Goal: Information Seeking & Learning: Learn about a topic

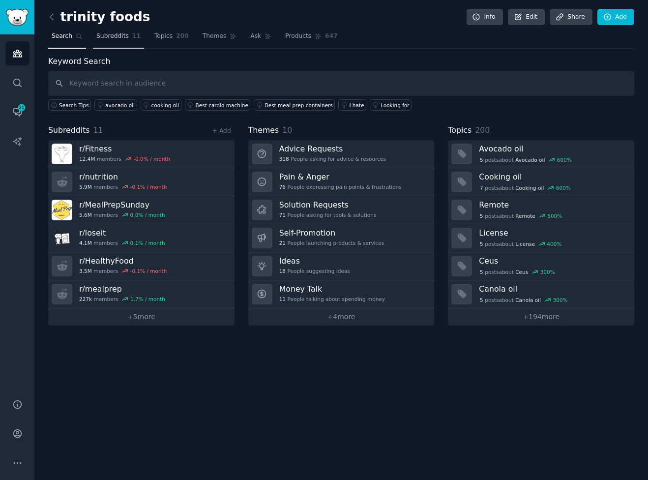
click at [113, 34] on span "Subreddits" at bounding box center [112, 36] width 32 height 9
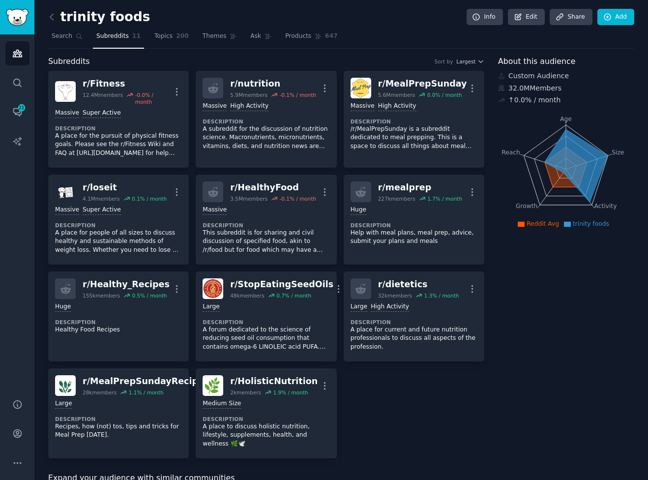
scroll to position [4, 0]
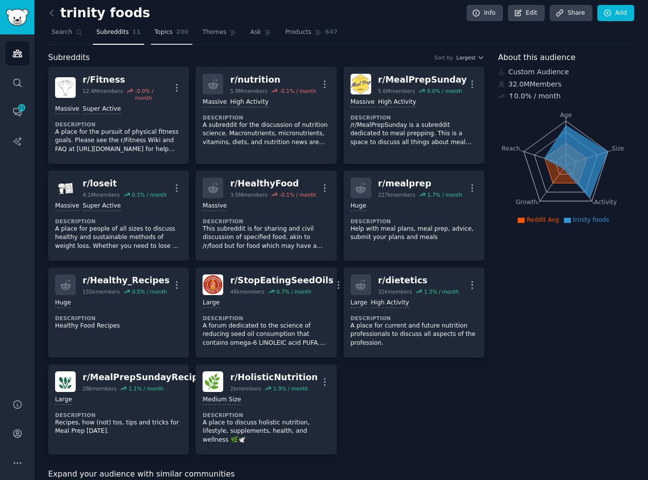
click at [170, 36] on link "Topics 200" at bounding box center [171, 35] width 41 height 20
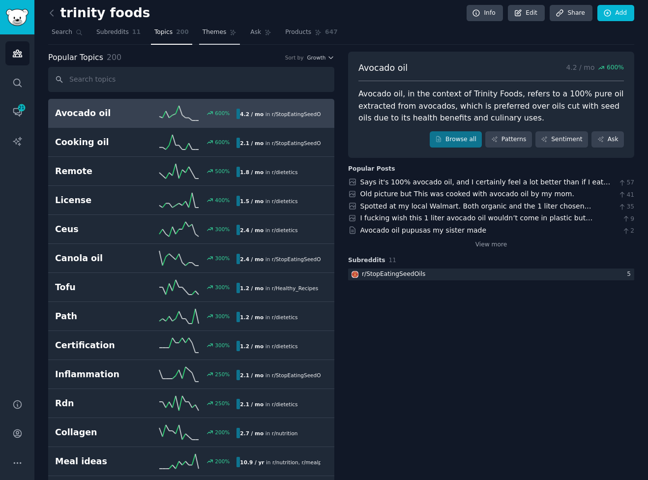
click at [225, 37] on link "Themes" at bounding box center [219, 35] width 41 height 20
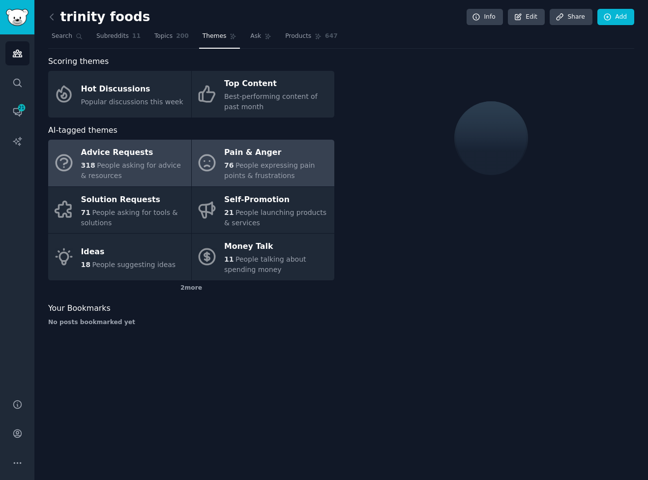
click at [275, 171] on span "People expressing pain points & frustrations" at bounding box center [269, 170] width 90 height 18
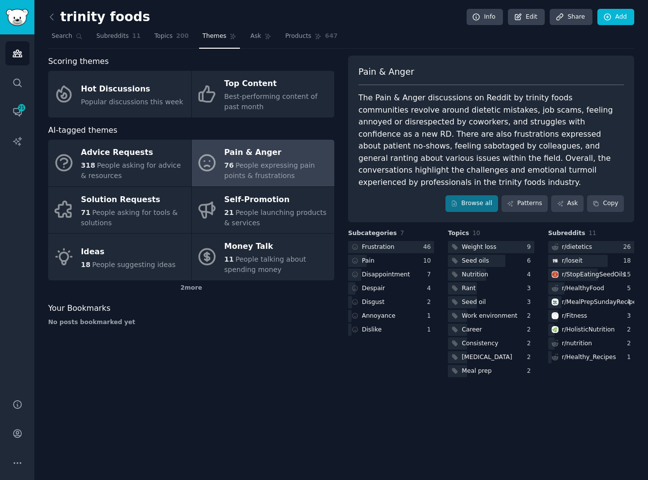
click at [275, 171] on span "People expressing pain points & frustrations" at bounding box center [269, 170] width 90 height 18
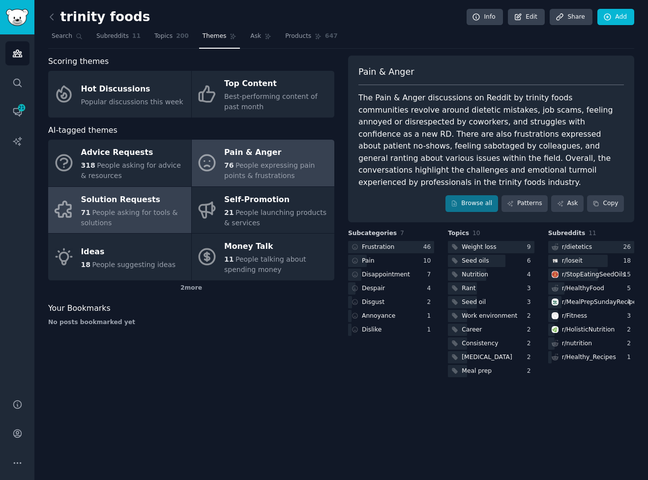
click at [115, 213] on span "People asking for tools & solutions" at bounding box center [129, 217] width 97 height 18
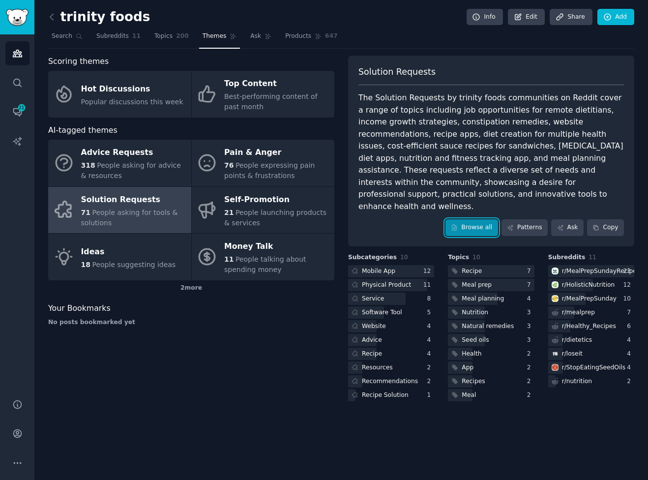
click at [486, 219] on link "Browse all" at bounding box center [471, 227] width 53 height 17
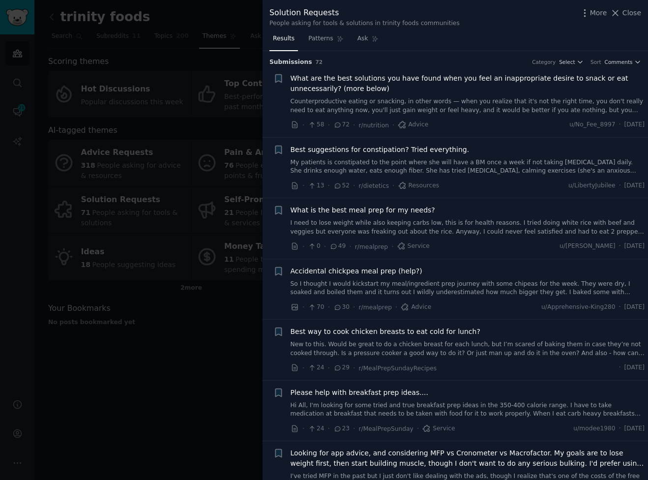
click at [180, 178] on div at bounding box center [324, 240] width 648 height 480
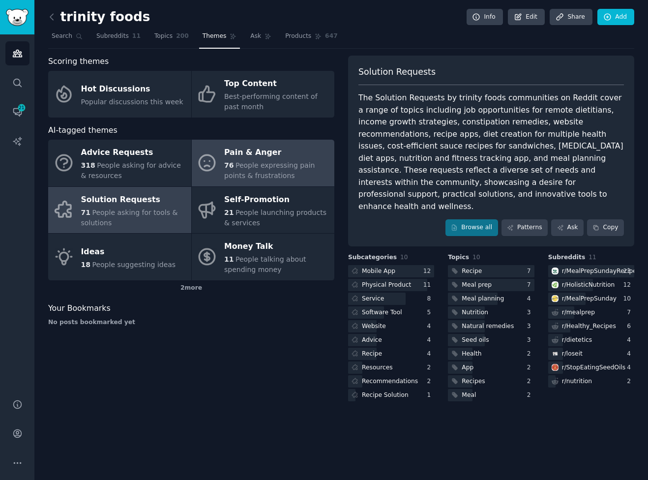
click at [240, 165] on span "People expressing pain points & frustrations" at bounding box center [269, 170] width 90 height 18
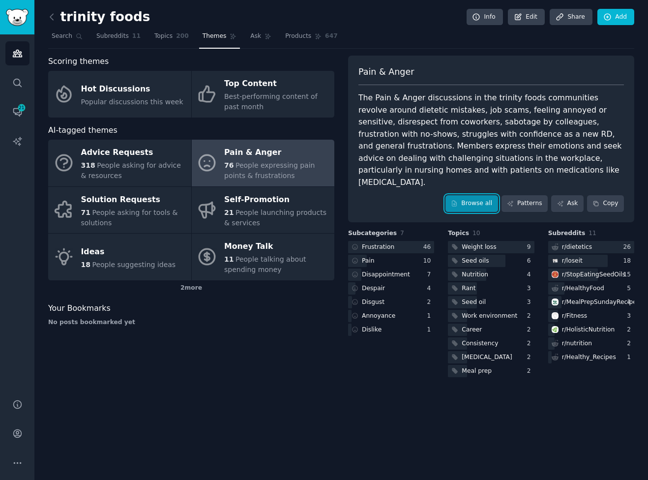
click at [470, 195] on link "Browse all" at bounding box center [471, 203] width 53 height 17
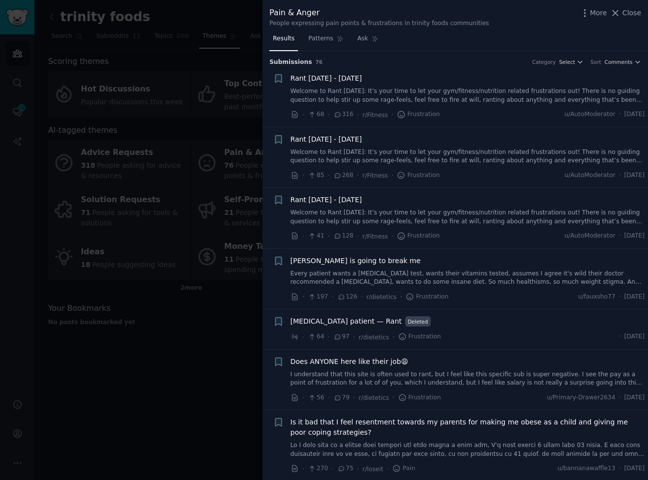
click at [235, 109] on div at bounding box center [324, 240] width 648 height 480
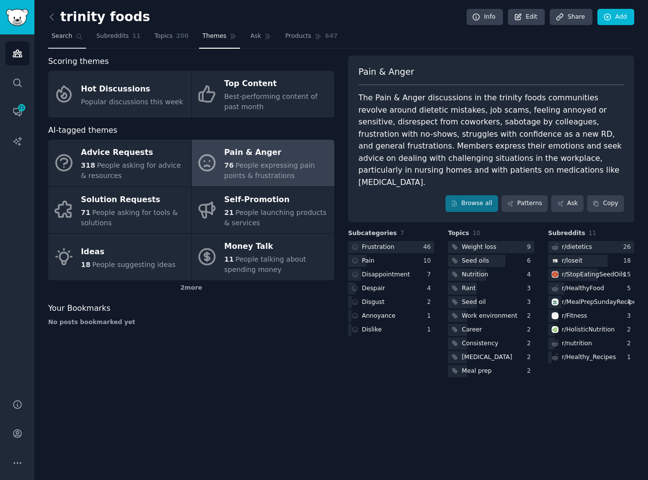
click at [57, 37] on span "Search" at bounding box center [62, 36] width 21 height 9
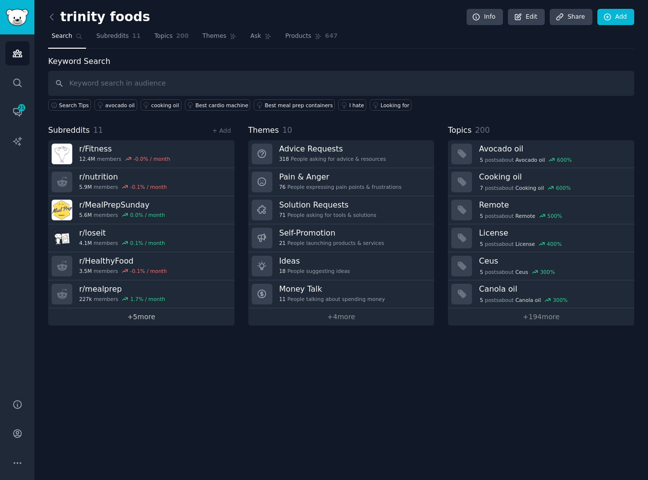
click at [170, 318] on link "+ 5 more" at bounding box center [141, 316] width 186 height 17
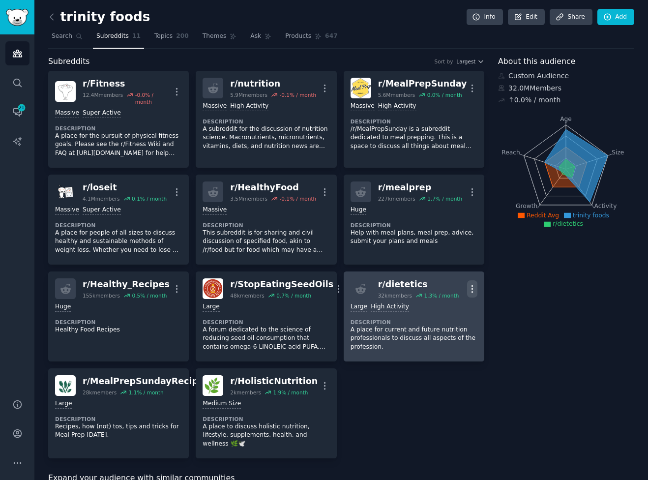
click at [473, 283] on icon "button" at bounding box center [472, 288] width 10 height 10
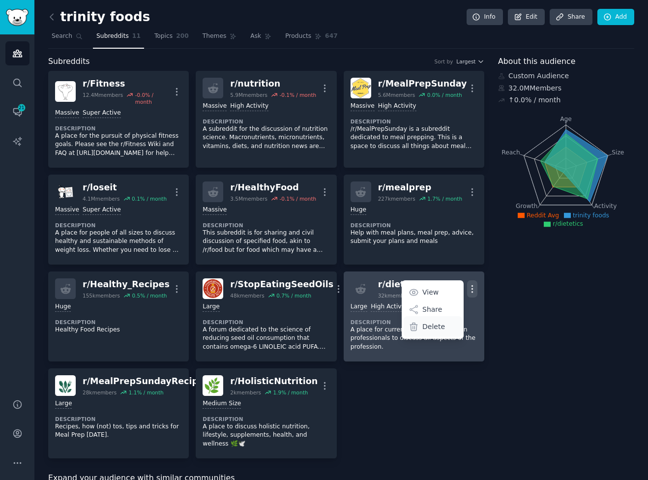
click at [428, 321] on p "Delete" at bounding box center [433, 326] width 23 height 10
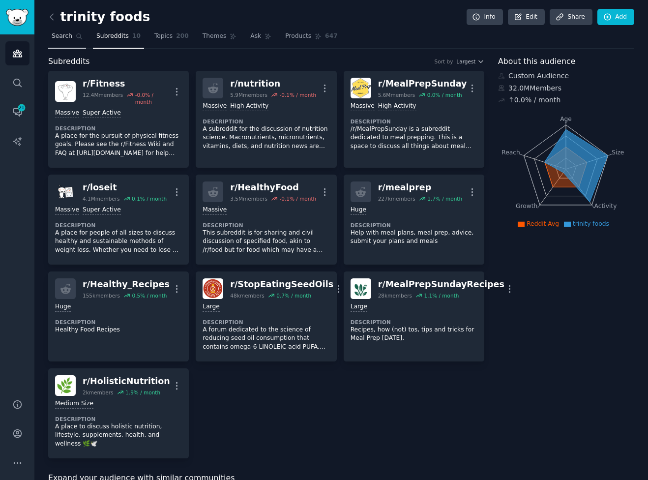
click at [72, 34] on link "Search" at bounding box center [67, 38] width 38 height 20
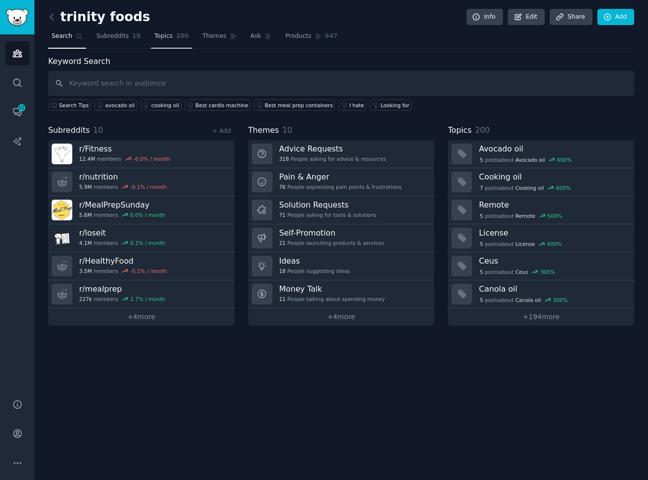
click at [171, 36] on link "Topics 200" at bounding box center [171, 38] width 41 height 20
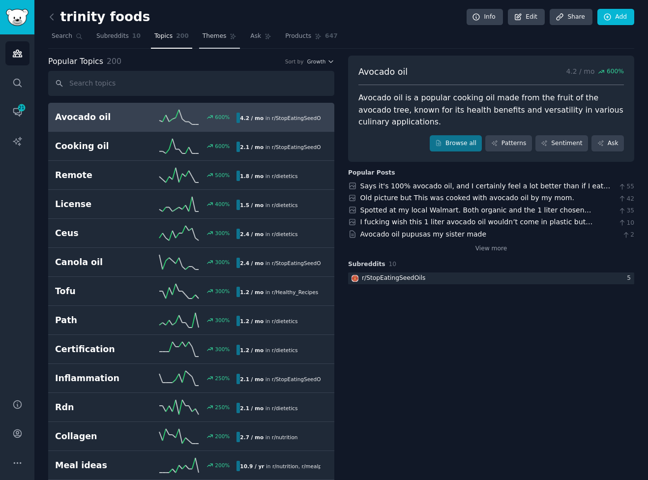
click at [230, 38] on icon at bounding box center [232, 36] width 5 height 5
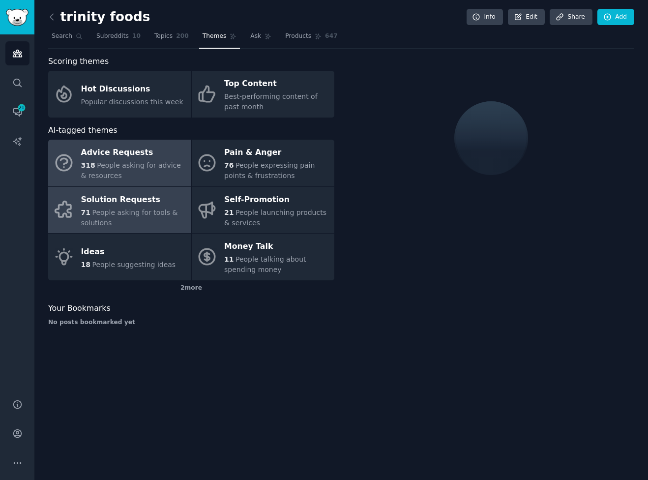
click at [119, 218] on div "71 People asking for tools & solutions" at bounding box center [133, 217] width 105 height 21
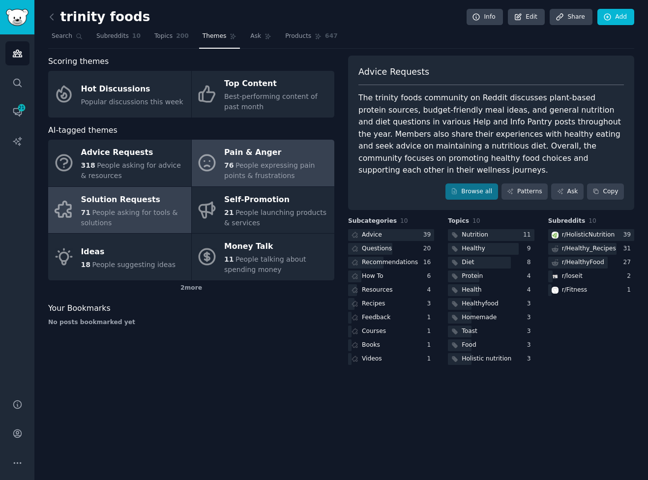
click at [262, 170] on div "76 People expressing pain points & frustrations" at bounding box center [276, 170] width 105 height 21
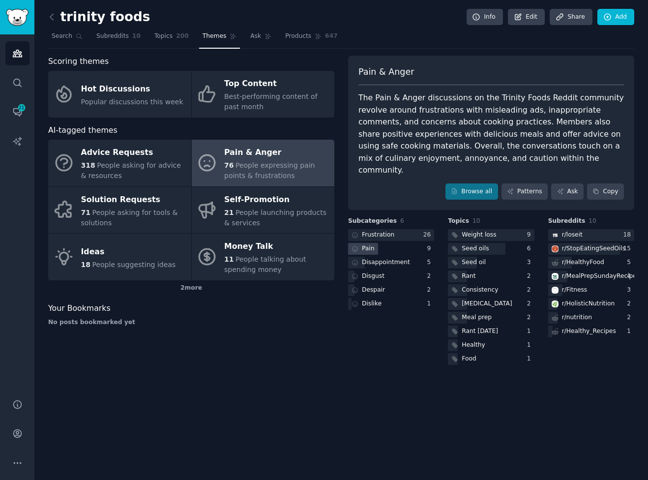
click at [365, 243] on div "Pain" at bounding box center [362, 249] width 28 height 12
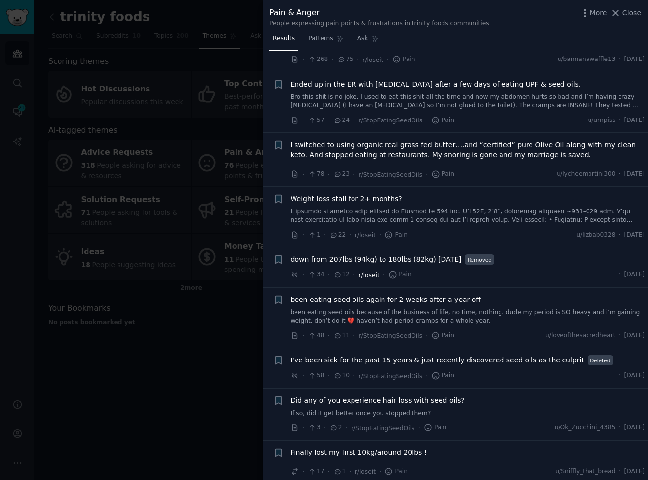
scroll to position [69, 0]
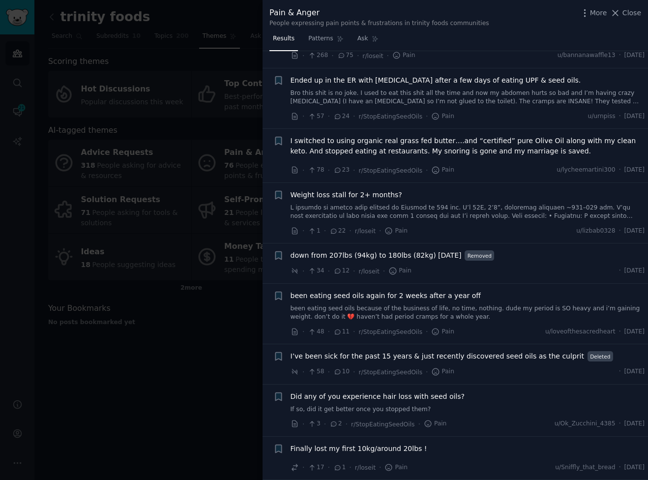
click at [189, 179] on div at bounding box center [324, 240] width 648 height 480
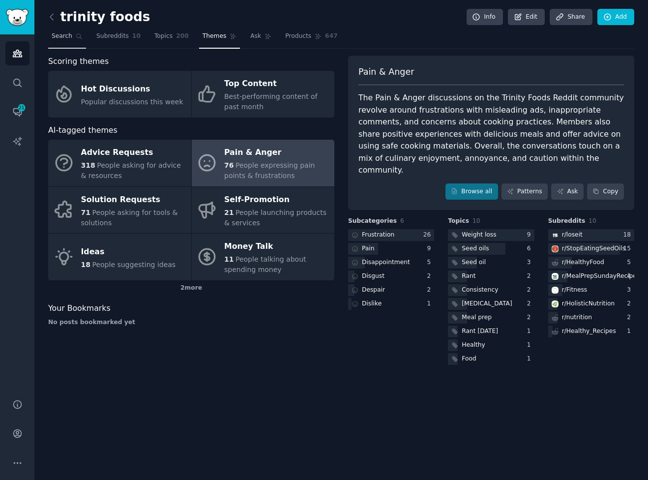
click at [60, 31] on link "Search" at bounding box center [67, 38] width 38 height 20
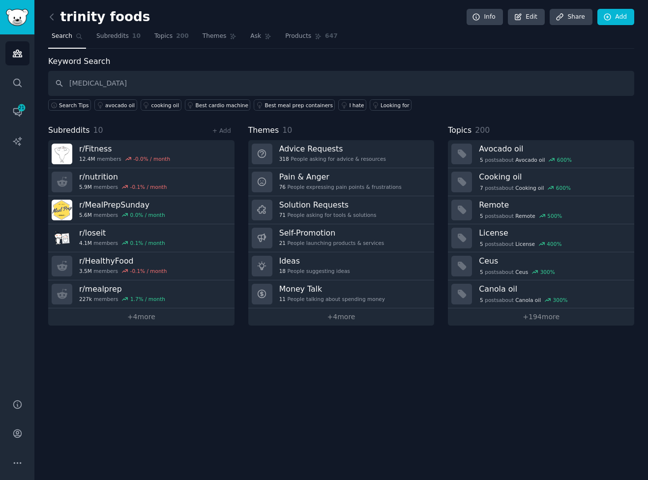
type input "[MEDICAL_DATA]"
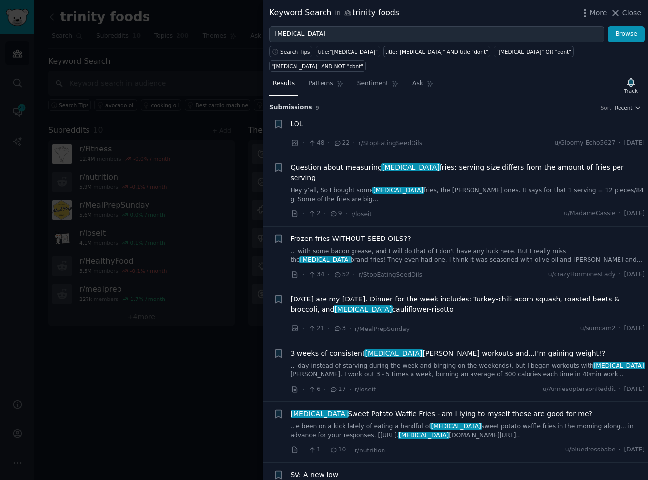
click at [465, 226] on li "+ Frozen fries WITHOUT SEED OILS?? ... with some bacon grease, and I will do th…" at bounding box center [454, 256] width 385 height 60
click at [634, 104] on icon "button" at bounding box center [637, 107] width 7 height 7
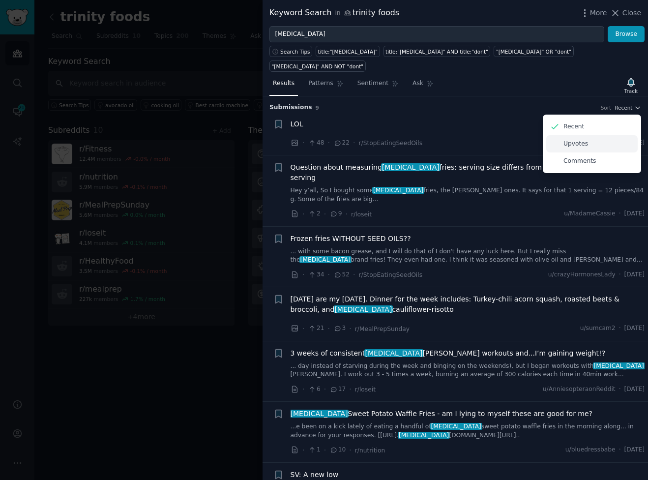
click at [607, 135] on div "Upvotes" at bounding box center [591, 143] width 91 height 17
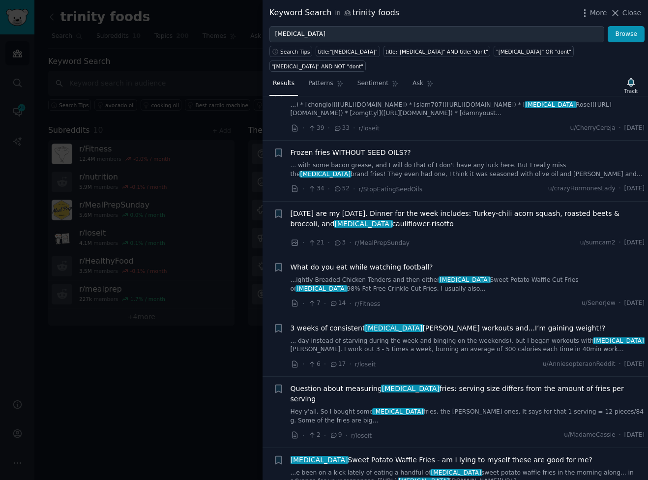
scroll to position [140, 0]
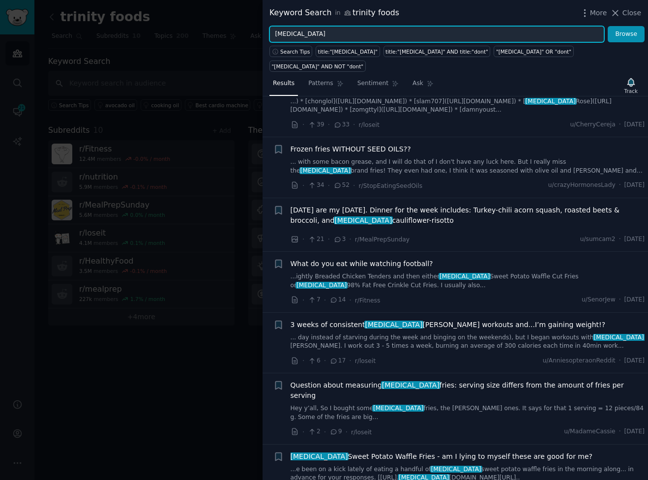
click at [331, 35] on input "[MEDICAL_DATA]" at bounding box center [436, 34] width 335 height 17
click at [607, 26] on button "Browse" at bounding box center [625, 34] width 37 height 17
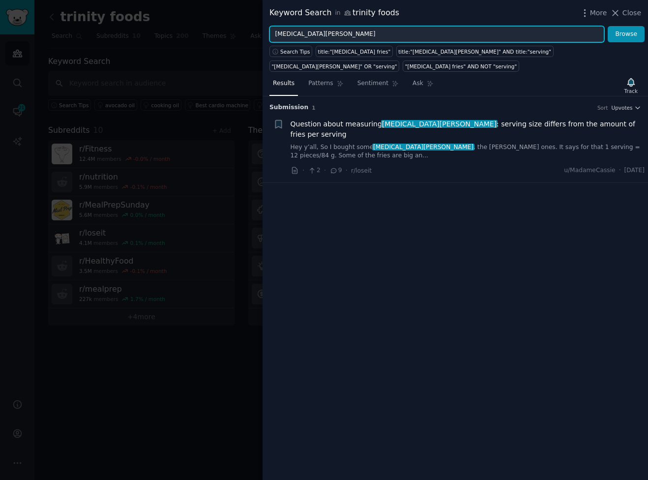
click at [298, 32] on input "[MEDICAL_DATA][PERSON_NAME]" at bounding box center [436, 34] width 335 height 17
click at [607, 26] on button "Browse" at bounding box center [625, 34] width 37 height 17
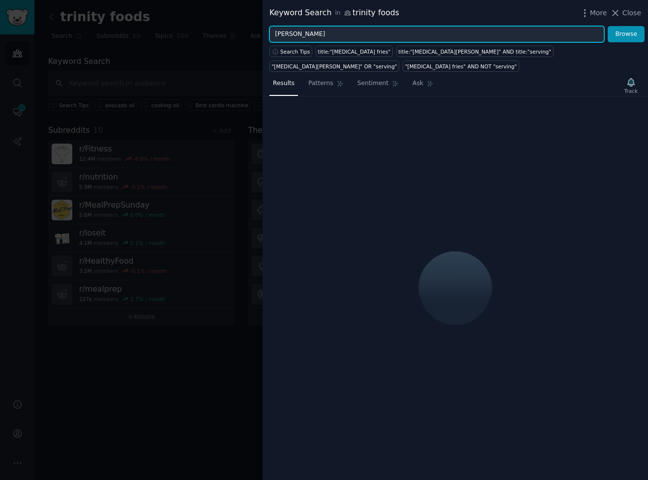
click at [298, 32] on input "[PERSON_NAME]" at bounding box center [436, 34] width 335 height 17
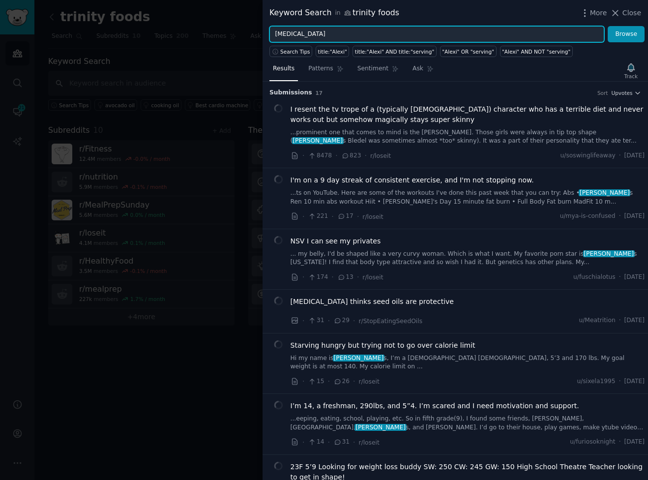
type input "[MEDICAL_DATA]"
click at [607, 26] on button "Browse" at bounding box center [625, 34] width 37 height 17
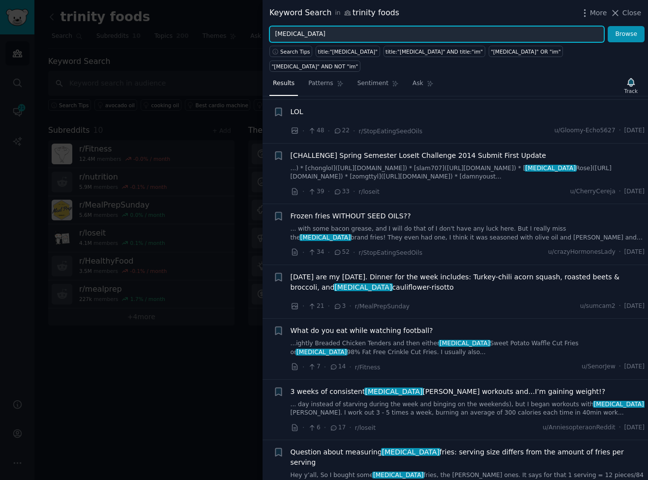
scroll to position [74, 0]
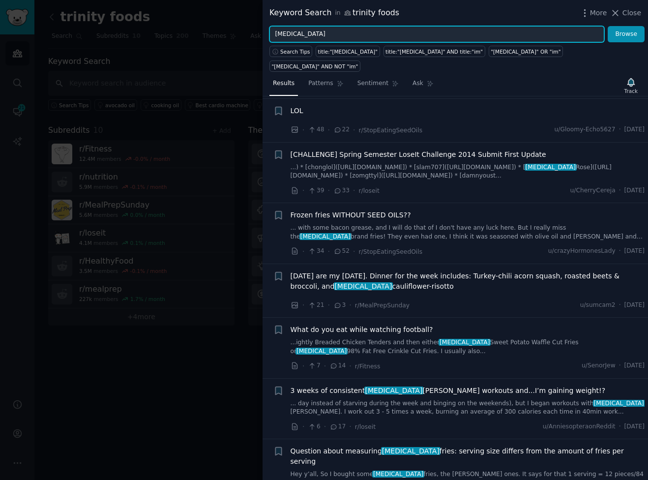
click at [301, 39] on input "[MEDICAL_DATA]" at bounding box center [436, 34] width 335 height 17
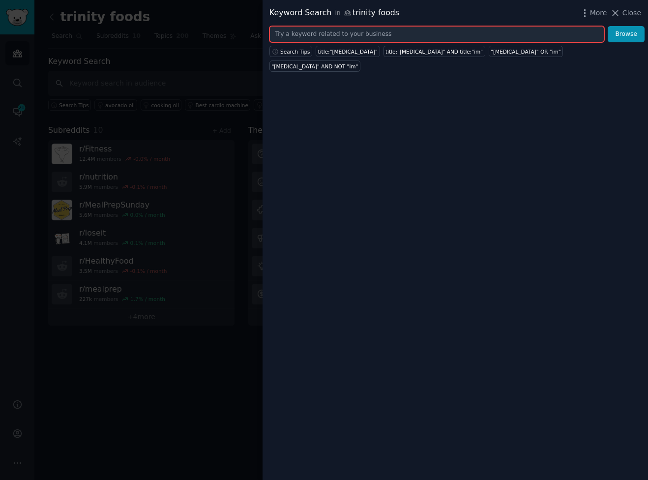
paste input "Ore-[PERSON_NAME]"
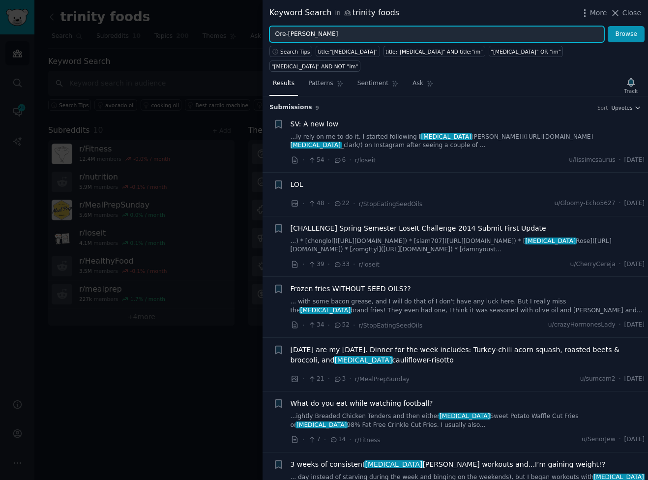
click at [607, 26] on button "Browse" at bounding box center [625, 34] width 37 height 17
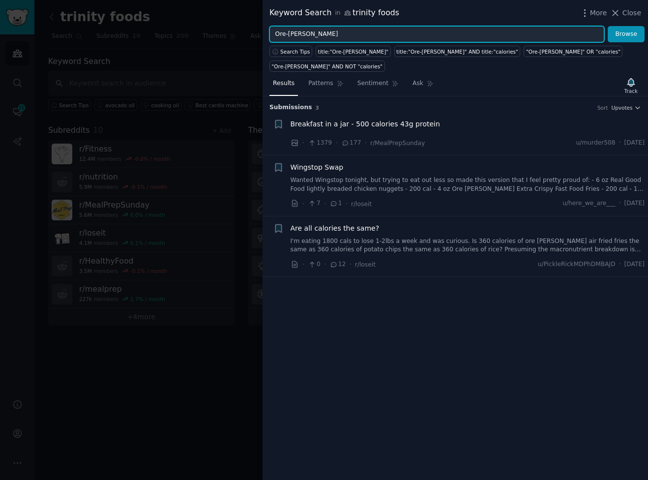
click at [360, 32] on input "Ore-[PERSON_NAME]" at bounding box center [436, 34] width 335 height 17
paste input "Whole Foods 365 Brand"
drag, startPoint x: 313, startPoint y: 33, endPoint x: 415, endPoint y: 43, distance: 102.1
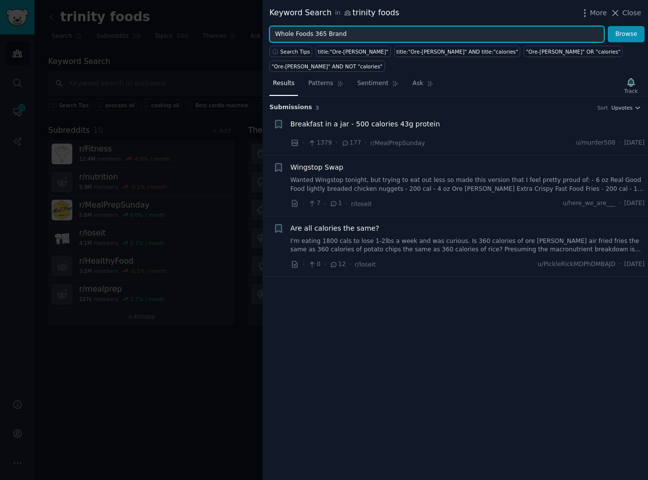
click at [409, 43] on div "Keyword Search in trinity foods More Close Whole Foods 365 Brand Browse Search …" at bounding box center [454, 240] width 385 height 480
click at [607, 26] on button "Browse" at bounding box center [625, 34] width 37 height 17
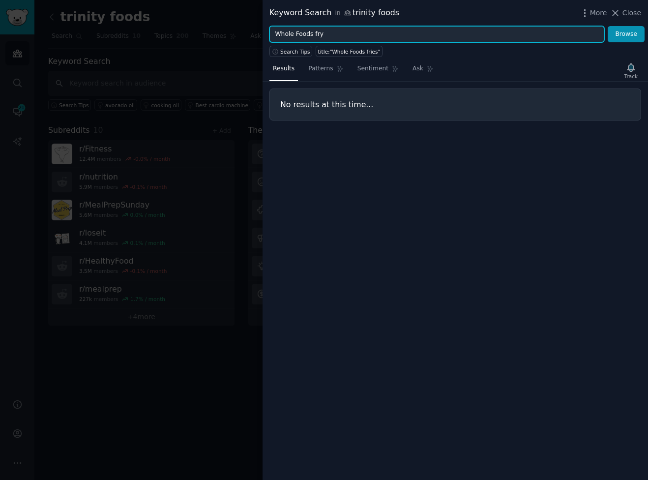
click at [607, 26] on button "Browse" at bounding box center [625, 34] width 37 height 17
click at [315, 36] on input "Whole Foods fry" at bounding box center [436, 34] width 335 height 17
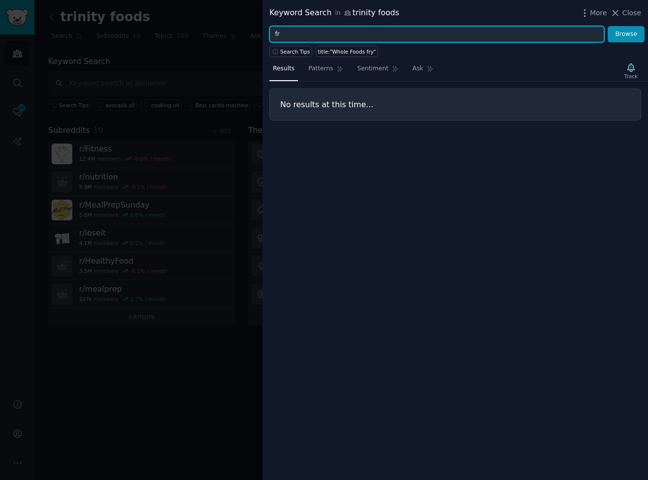
type input "f"
click at [607, 26] on button "Browse" at bounding box center [625, 34] width 37 height 17
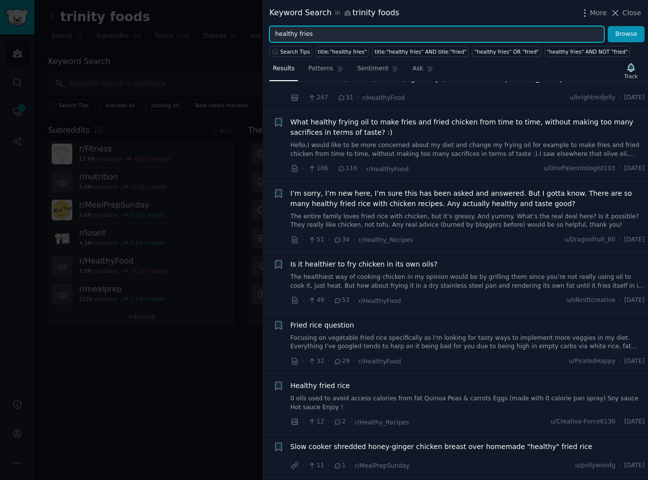
scroll to position [42, 0]
click at [303, 37] on input "healthy fries" at bounding box center [436, 34] width 335 height 17
click at [607, 26] on button "Browse" at bounding box center [625, 34] width 37 height 17
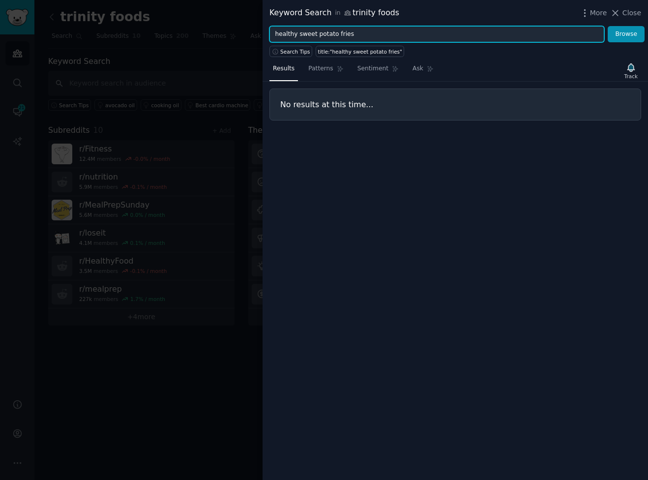
drag, startPoint x: 297, startPoint y: 36, endPoint x: 275, endPoint y: 36, distance: 22.6
click at [279, 36] on input "healthy sweet potato fries" at bounding box center [436, 34] width 335 height 17
type input "sweet potato fries"
click at [607, 26] on button "Browse" at bounding box center [625, 34] width 37 height 17
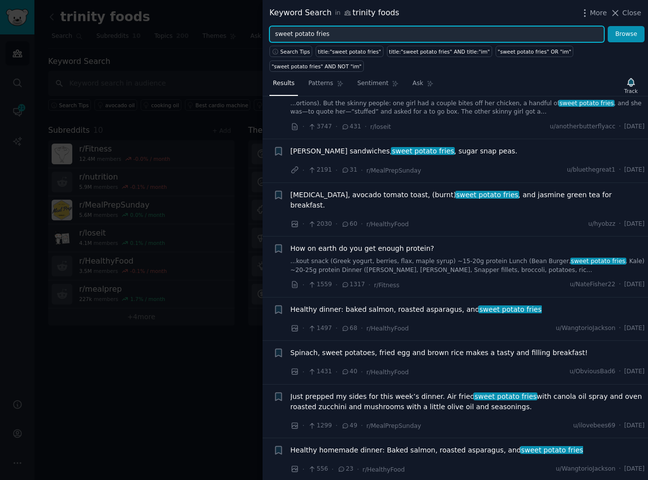
scroll to position [36, 0]
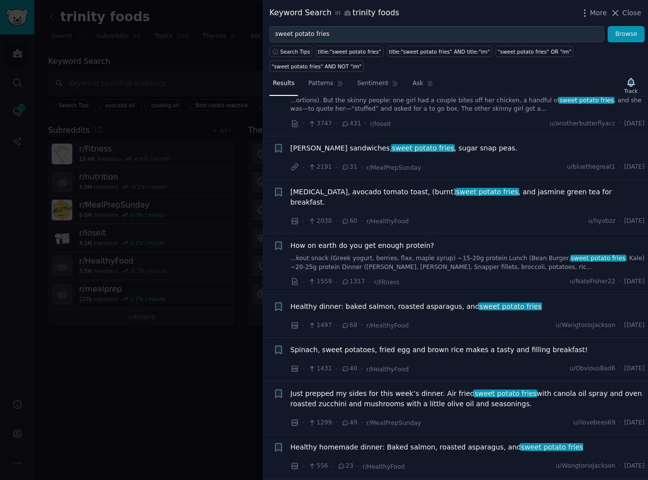
click at [189, 211] on div at bounding box center [324, 240] width 648 height 480
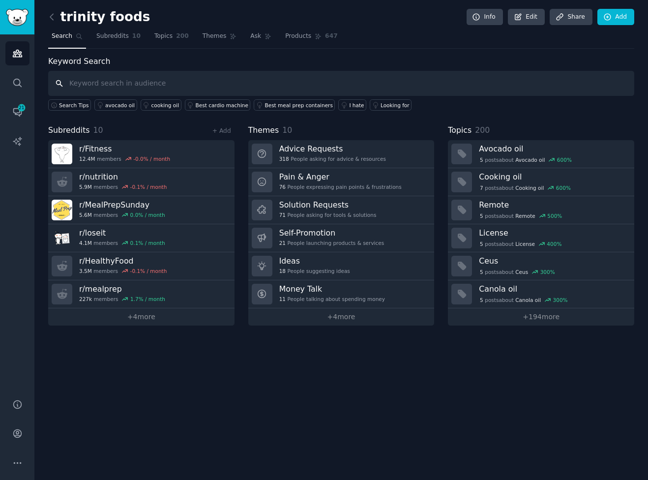
click at [167, 87] on input "text" at bounding box center [341, 83] width 586 height 25
type input "trinity foods"
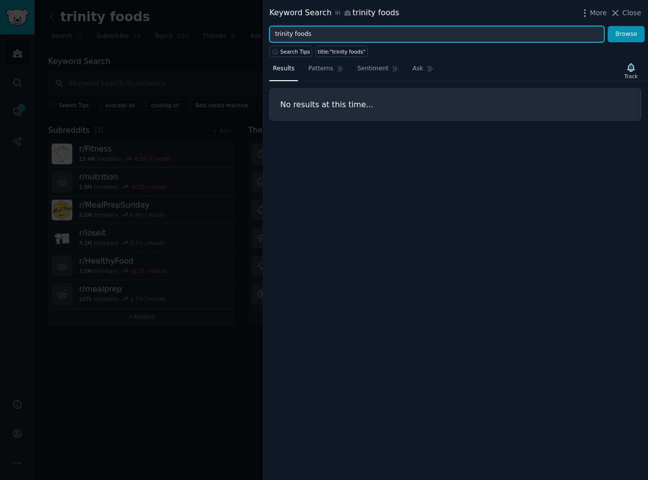
click at [299, 33] on input "trinity foods" at bounding box center [436, 34] width 335 height 17
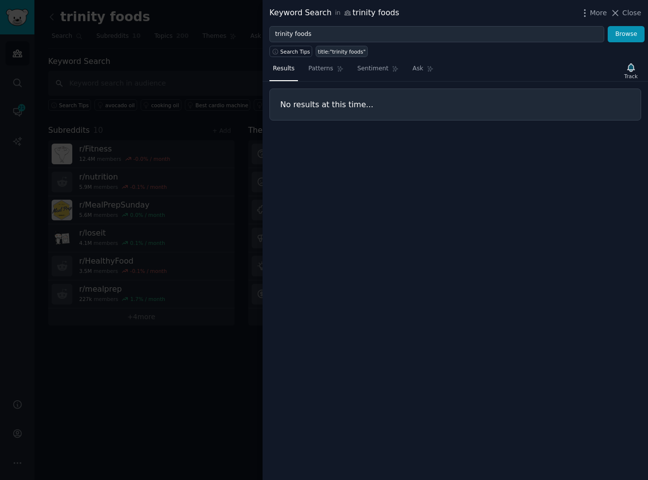
click at [354, 54] on div "title:"trinity foods"" at bounding box center [342, 51] width 48 height 7
type input "title:"trinity foods""
click at [195, 70] on div at bounding box center [324, 240] width 648 height 480
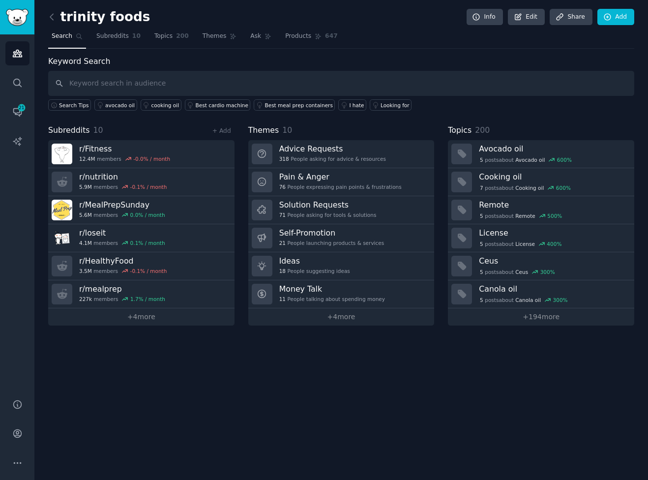
click at [66, 44] on link "Search" at bounding box center [67, 38] width 38 height 20
click at [58, 11] on link at bounding box center [54, 17] width 12 height 16
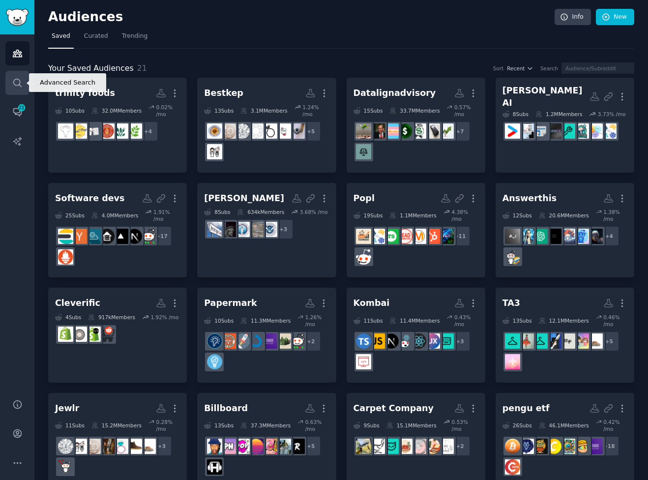
click at [9, 78] on link "Search" at bounding box center [17, 83] width 24 height 24
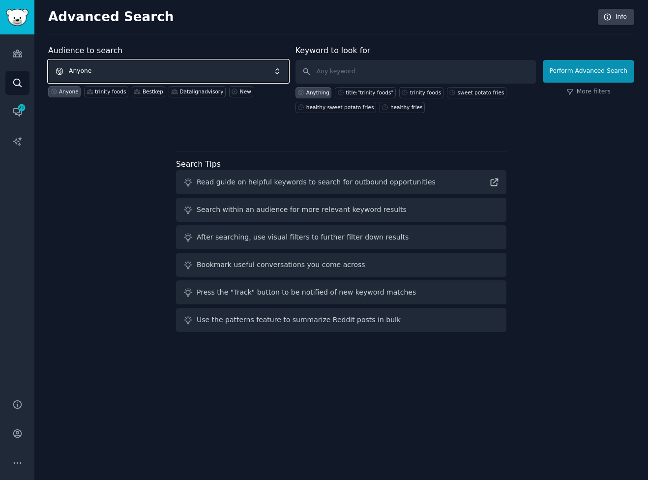
click at [112, 68] on span "Anyone" at bounding box center [168, 71] width 240 height 23
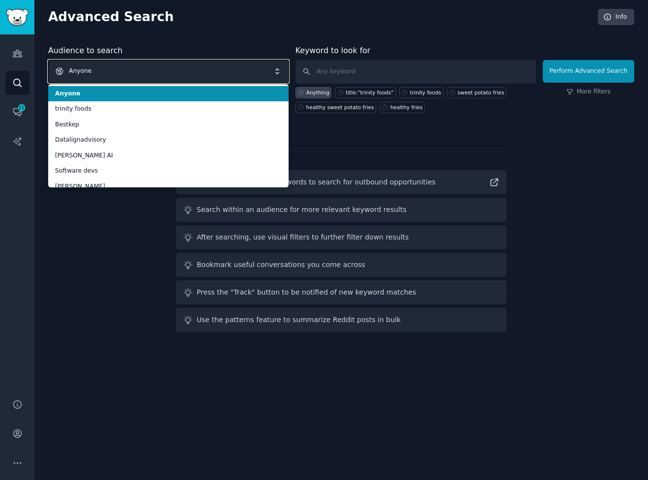
click at [112, 68] on span "Anyone" at bounding box center [168, 71] width 240 height 23
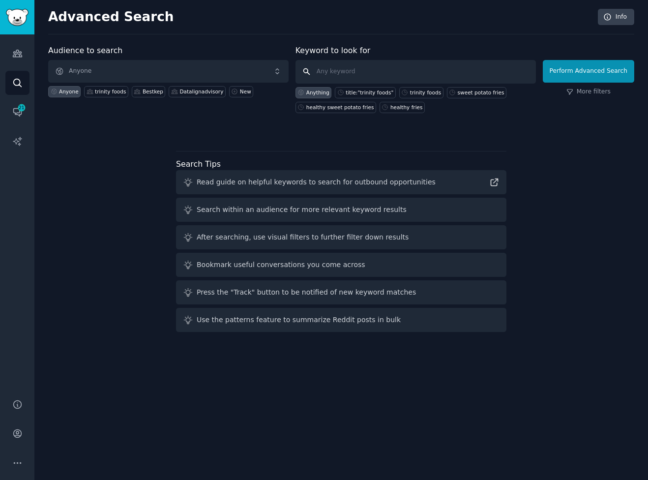
click at [318, 63] on input "text" at bounding box center [415, 72] width 240 height 24
type input "trinity foods"
click button "Perform Advanced Search" at bounding box center [587, 71] width 91 height 23
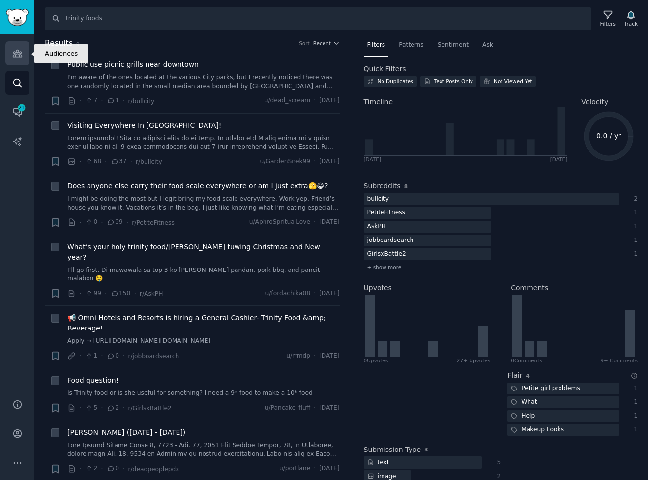
click at [22, 53] on icon "Sidebar" at bounding box center [17, 53] width 10 height 10
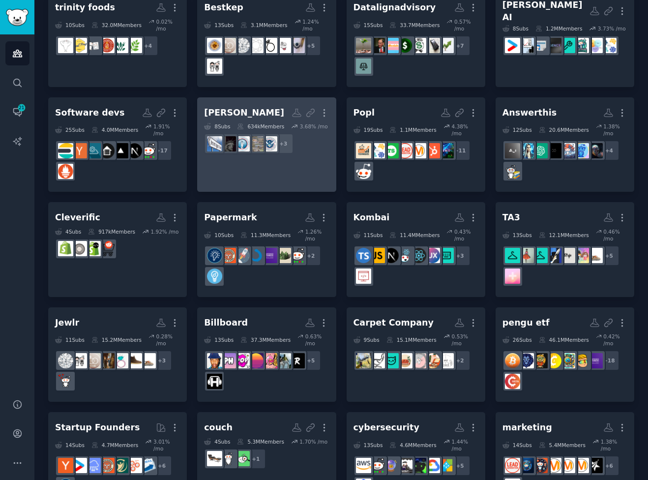
scroll to position [231, 0]
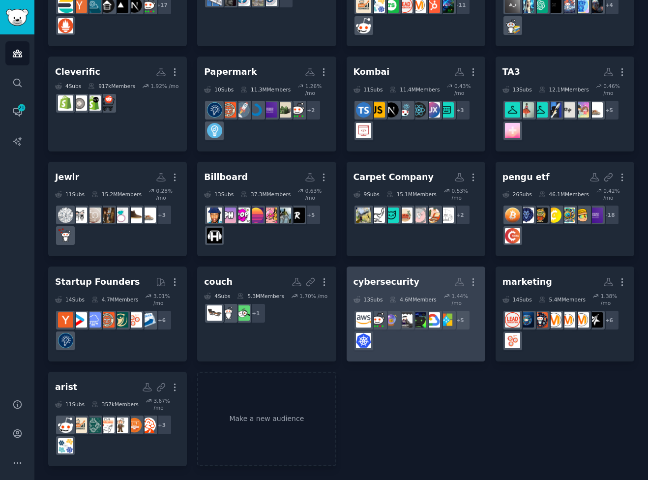
click at [414, 284] on h2 "cybersecurity More" at bounding box center [415, 281] width 125 height 17
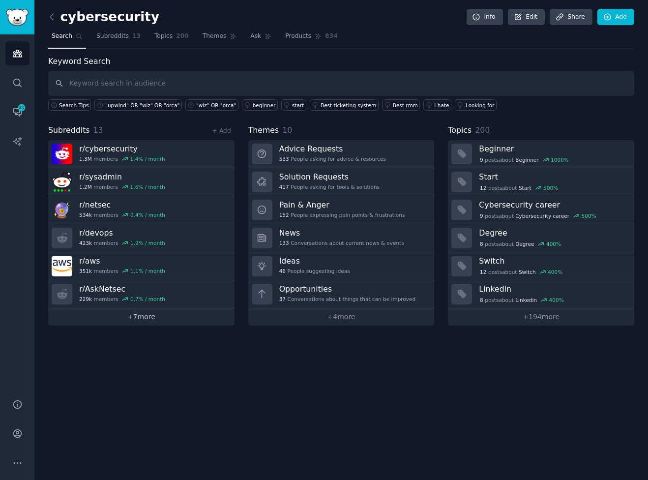
click at [177, 318] on link "+ 7 more" at bounding box center [141, 316] width 186 height 17
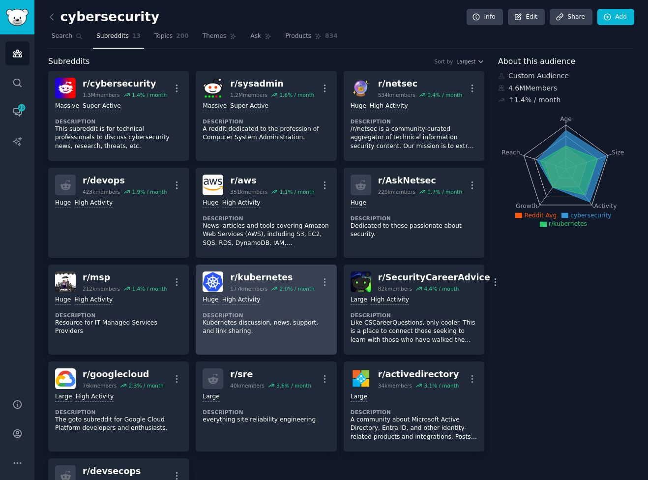
click at [242, 280] on div "r/ kubernetes" at bounding box center [272, 277] width 84 height 12
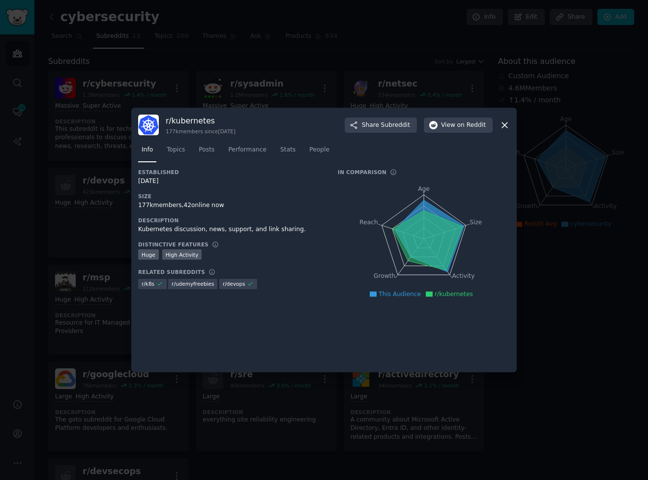
click at [508, 127] on icon at bounding box center [504, 125] width 10 height 10
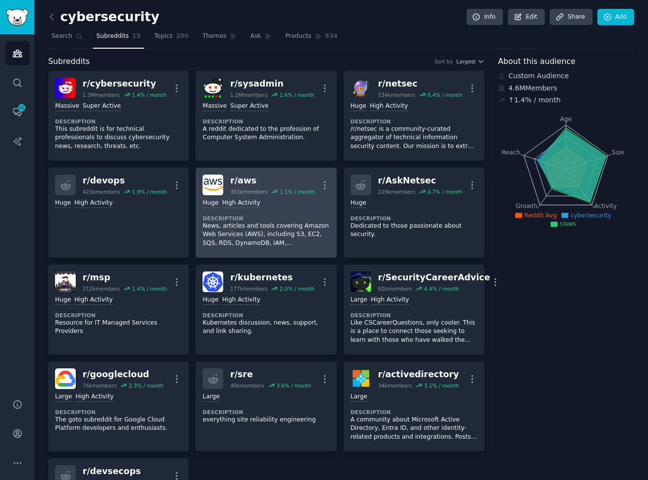
click at [241, 180] on div "r/ aws" at bounding box center [272, 180] width 84 height 12
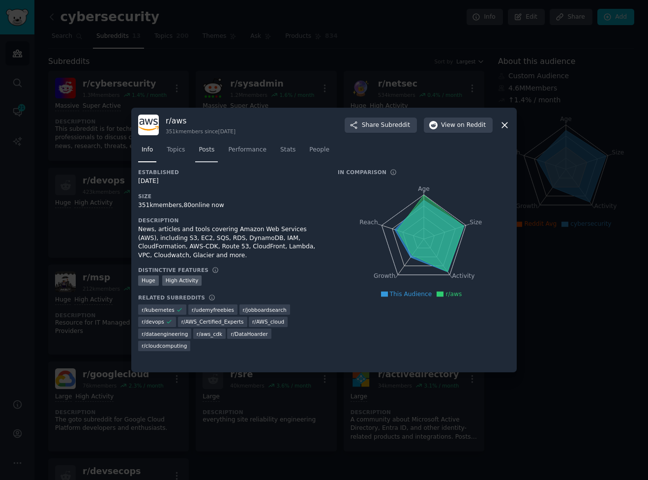
click at [211, 152] on span "Posts" at bounding box center [206, 149] width 16 height 9
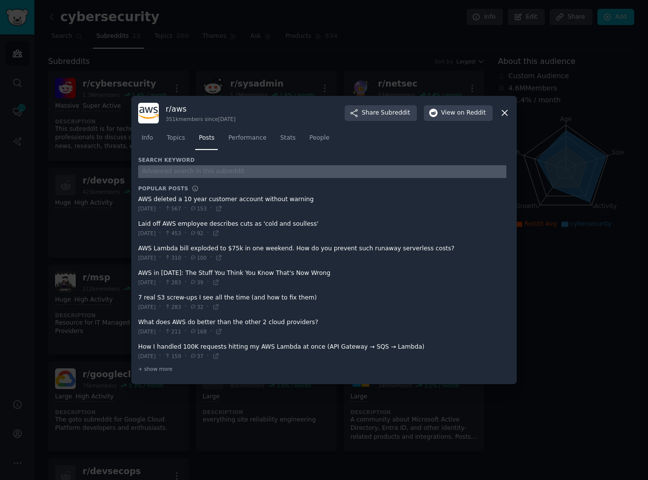
click at [179, 168] on input "text" at bounding box center [322, 171] width 368 height 13
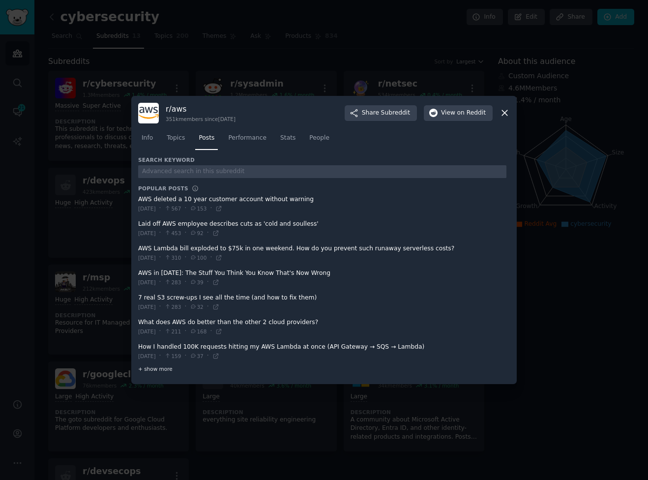
click at [154, 367] on span "+ show more" at bounding box center [155, 368] width 34 height 7
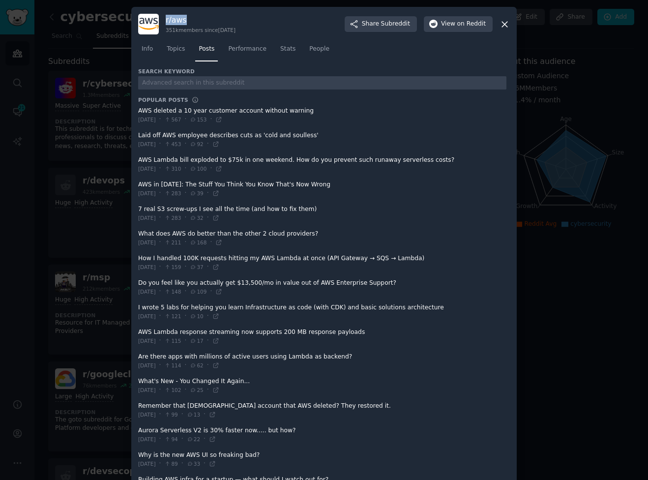
drag, startPoint x: 165, startPoint y: 19, endPoint x: 204, endPoint y: 23, distance: 39.0
click at [204, 23] on h3 "r/ aws" at bounding box center [201, 20] width 70 height 10
click at [188, 20] on h3 "r/ aws" at bounding box center [201, 20] width 70 height 10
click at [205, 234] on span at bounding box center [322, 238] width 368 height 24
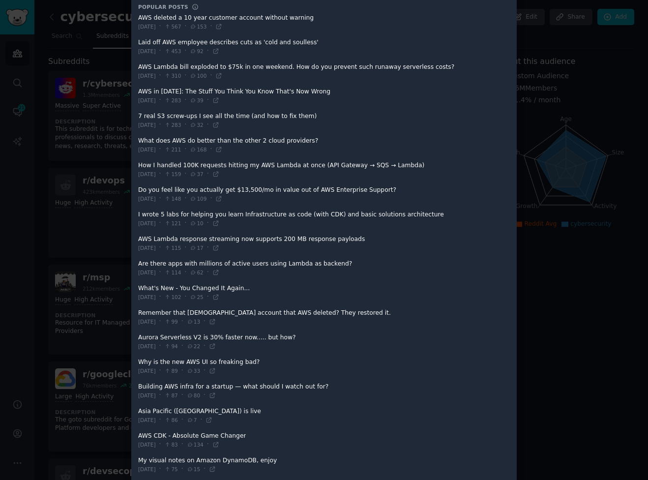
scroll to position [92, 0]
click at [568, 128] on div at bounding box center [324, 240] width 648 height 480
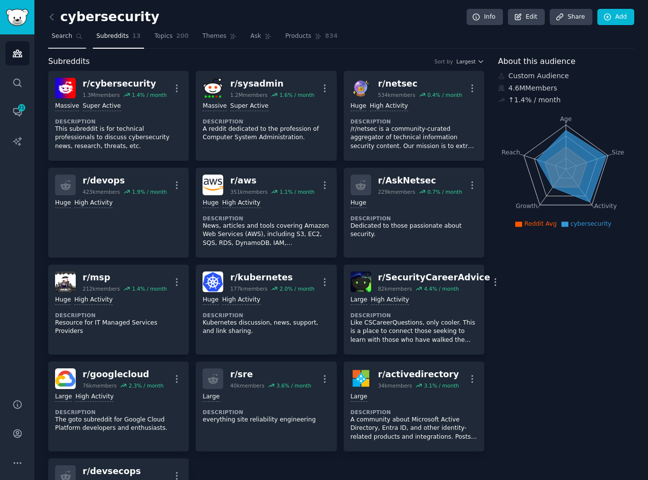
click at [54, 39] on span "Search" at bounding box center [62, 36] width 21 height 9
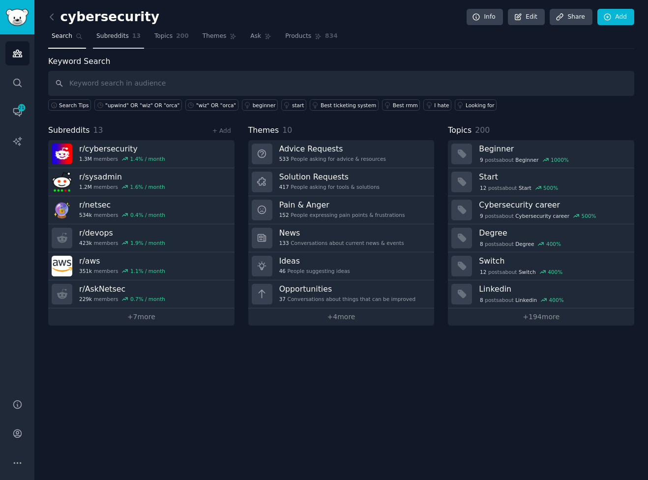
click at [123, 37] on span "Subreddits" at bounding box center [112, 36] width 32 height 9
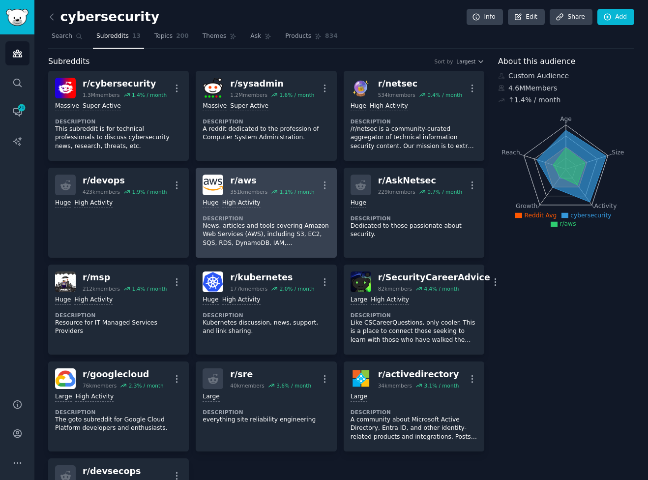
click at [291, 233] on p "News, articles and tools covering Amazon Web Services (AWS), including S3, EC2,…" at bounding box center [265, 235] width 127 height 26
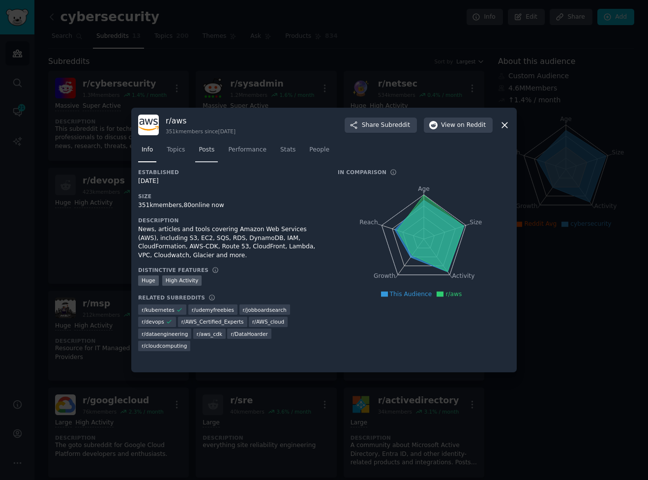
click at [204, 146] on span "Posts" at bounding box center [206, 149] width 16 height 9
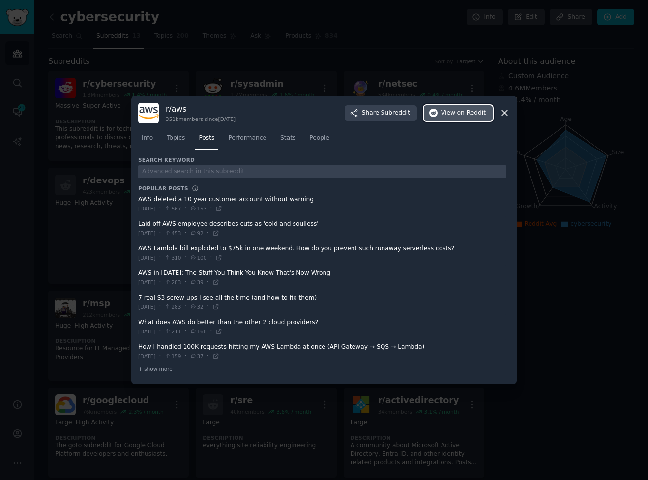
click at [463, 116] on span "on Reddit" at bounding box center [471, 113] width 28 height 9
